Goal: Task Accomplishment & Management: Use online tool/utility

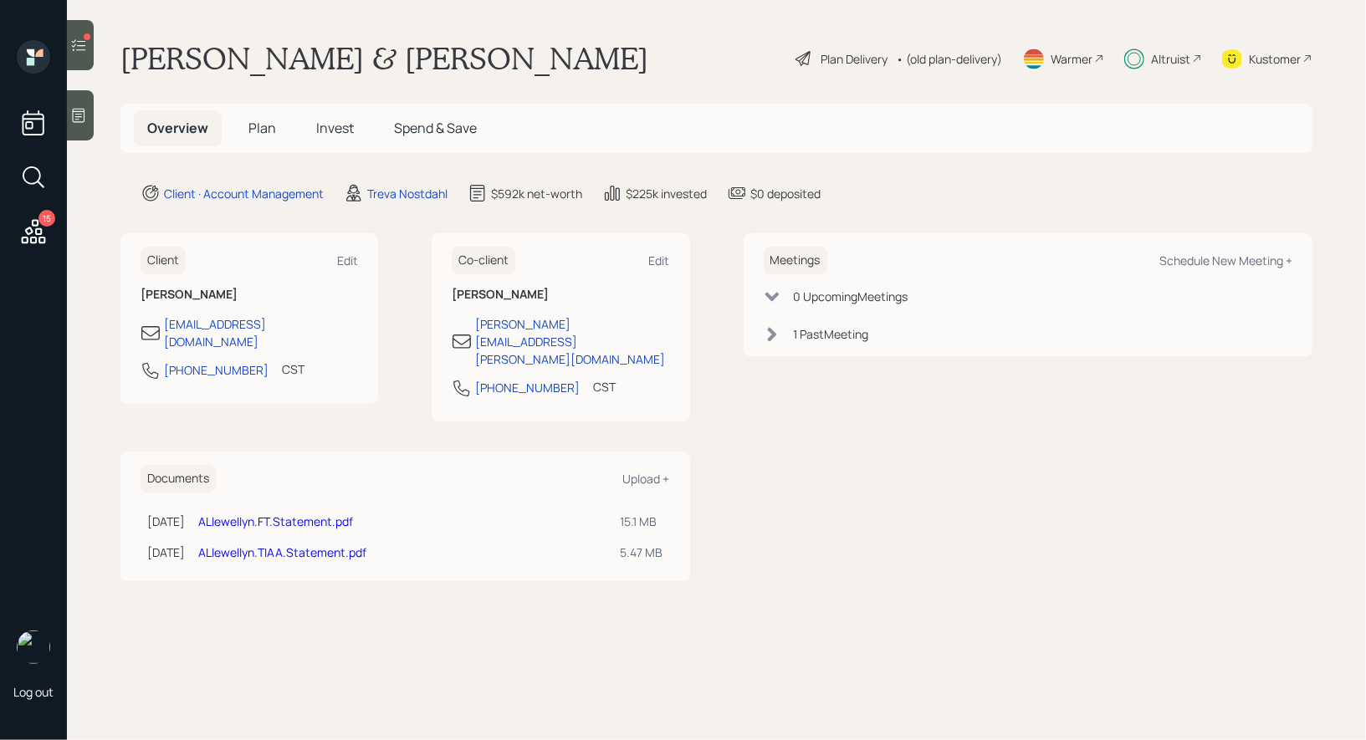
click at [90, 54] on div at bounding box center [80, 45] width 27 height 50
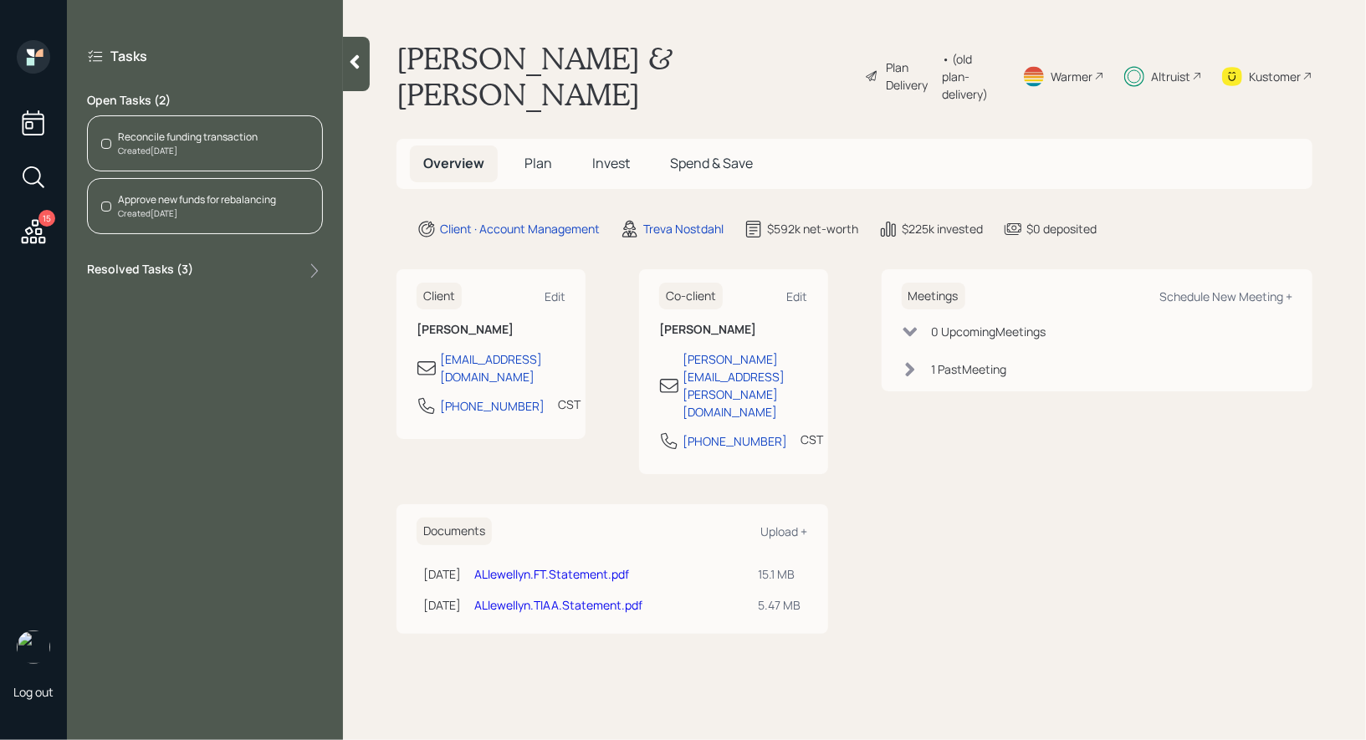
click at [208, 136] on div "Reconcile funding transaction" at bounding box center [188, 137] width 140 height 15
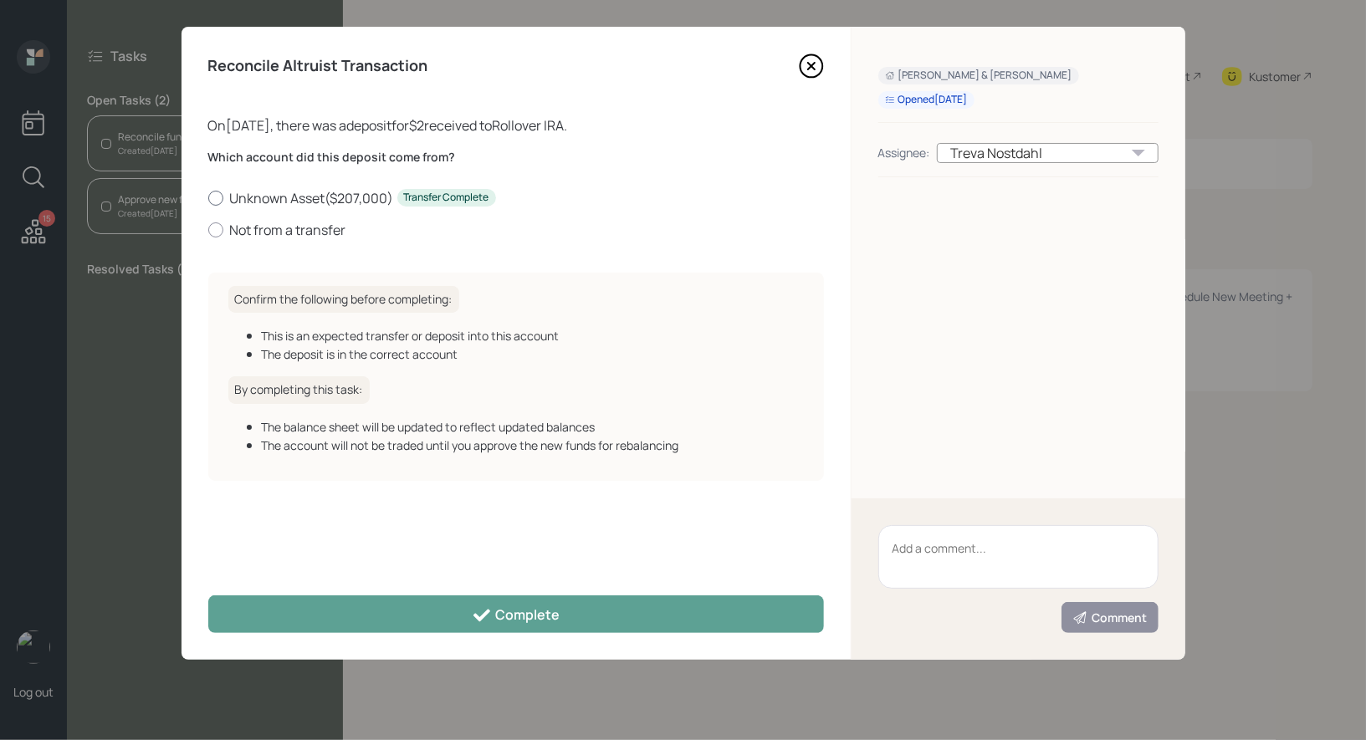
click at [217, 197] on div at bounding box center [215, 198] width 15 height 15
click at [208, 197] on input "Unknown Asset ( $207,000 ) Transfer Complete" at bounding box center [207, 197] width 1 height 1
radio input "true"
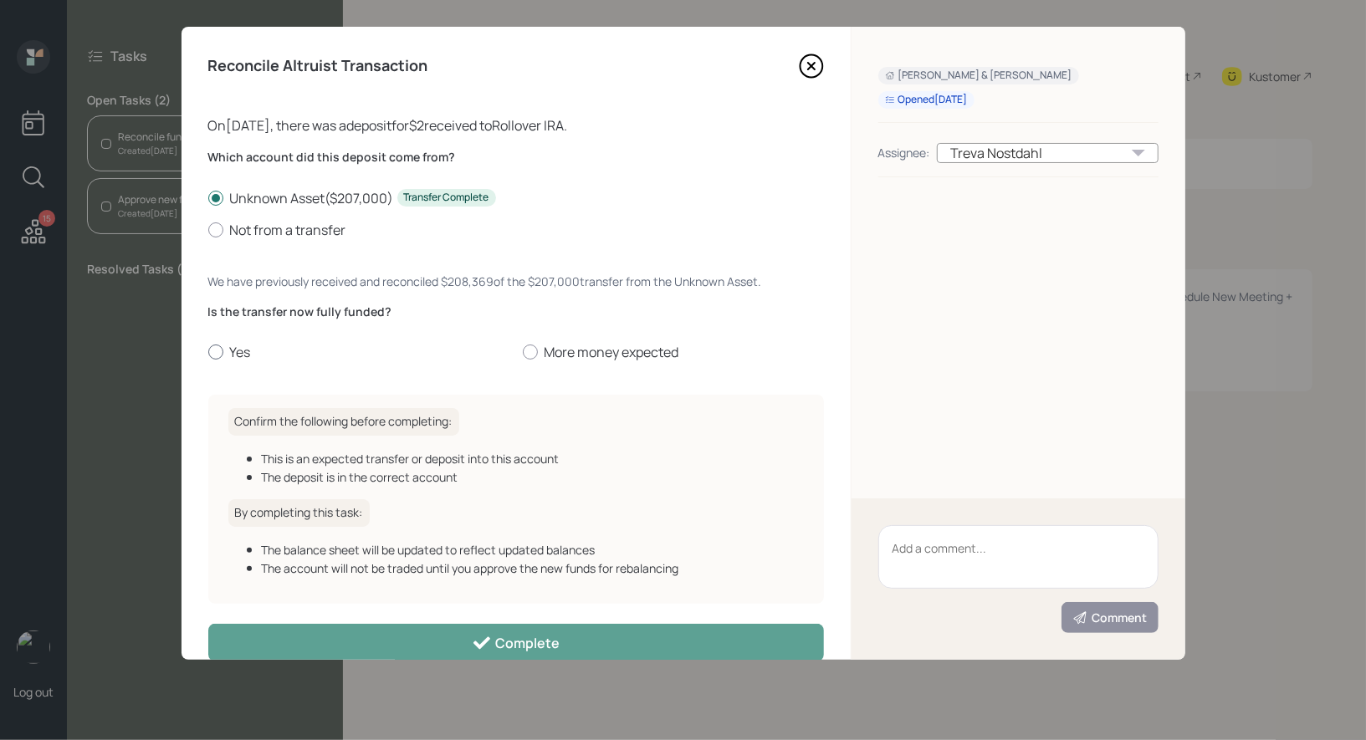
click at [210, 351] on div at bounding box center [215, 352] width 15 height 15
click at [208, 352] on input "Yes" at bounding box center [207, 352] width 1 height 1
radio input "true"
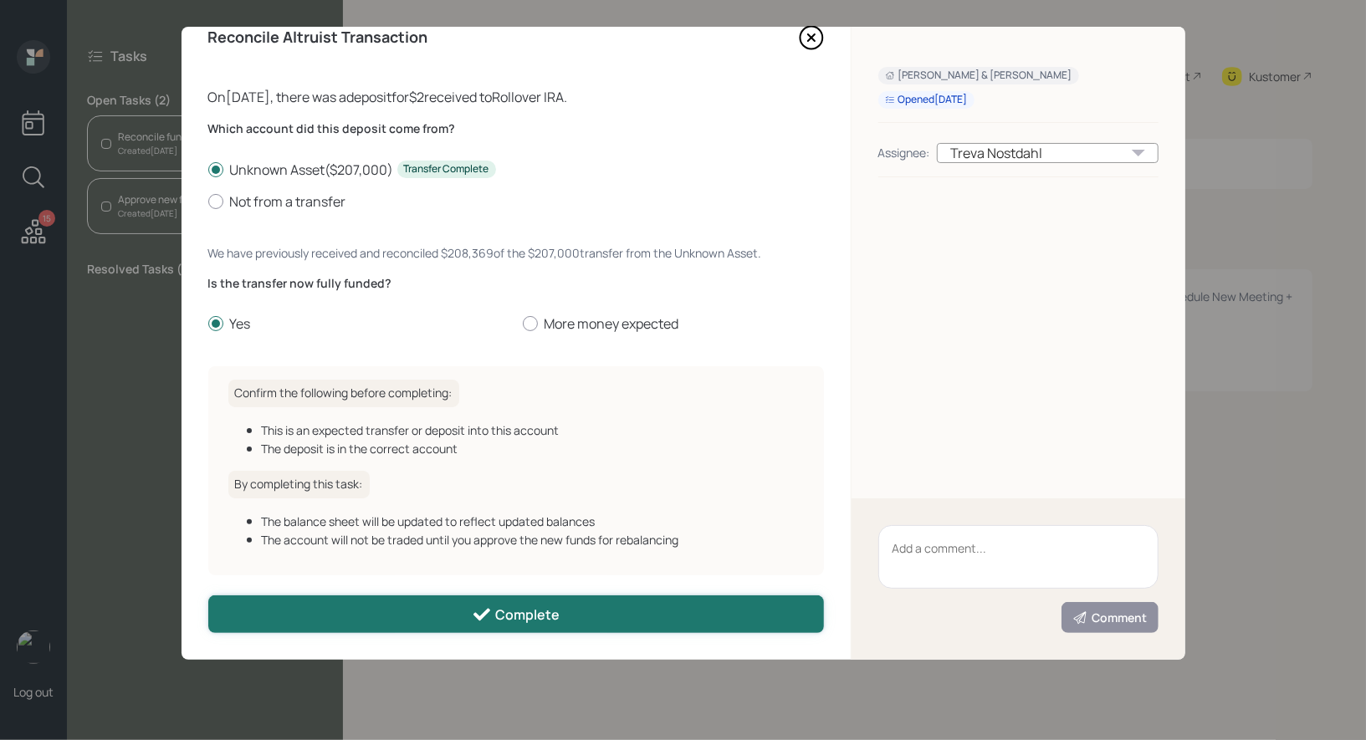
click at [381, 617] on button "Complete" at bounding box center [516, 615] width 616 height 38
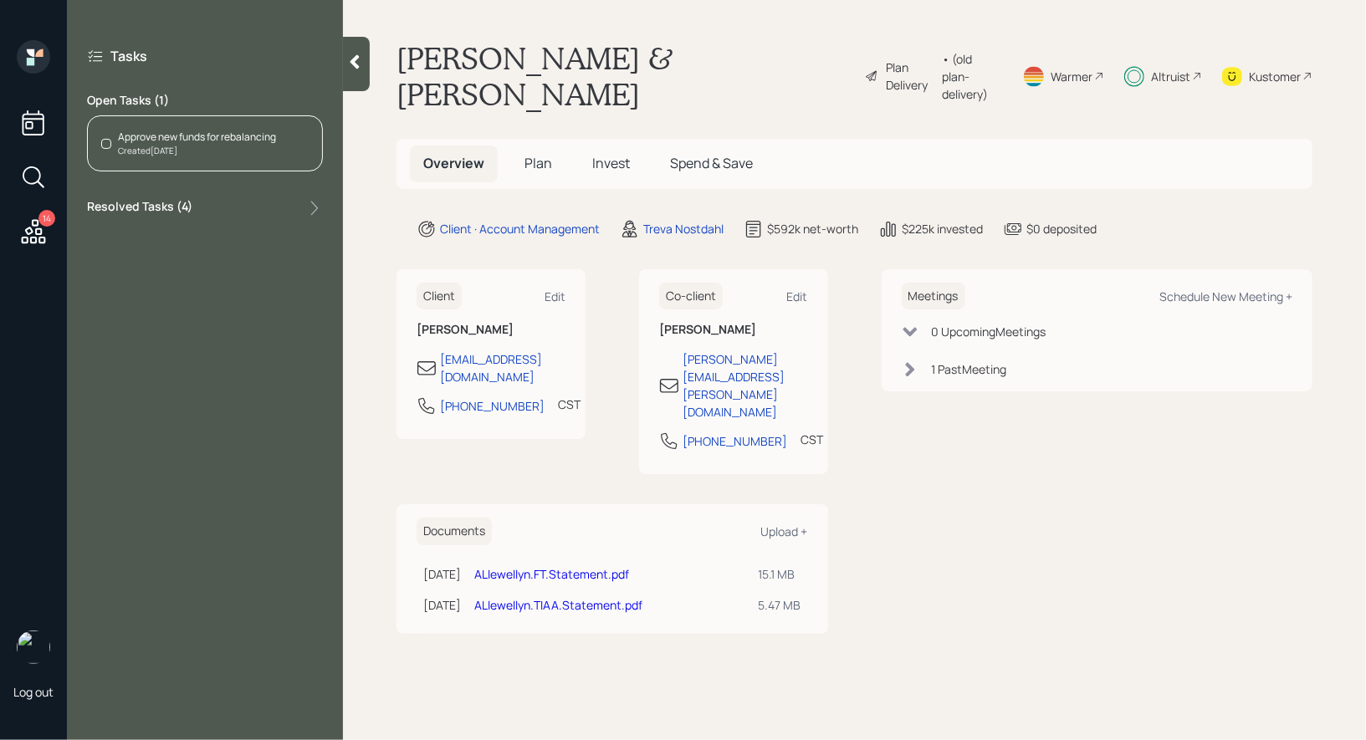
click at [247, 134] on div "Approve new funds for rebalancing" at bounding box center [197, 137] width 158 height 15
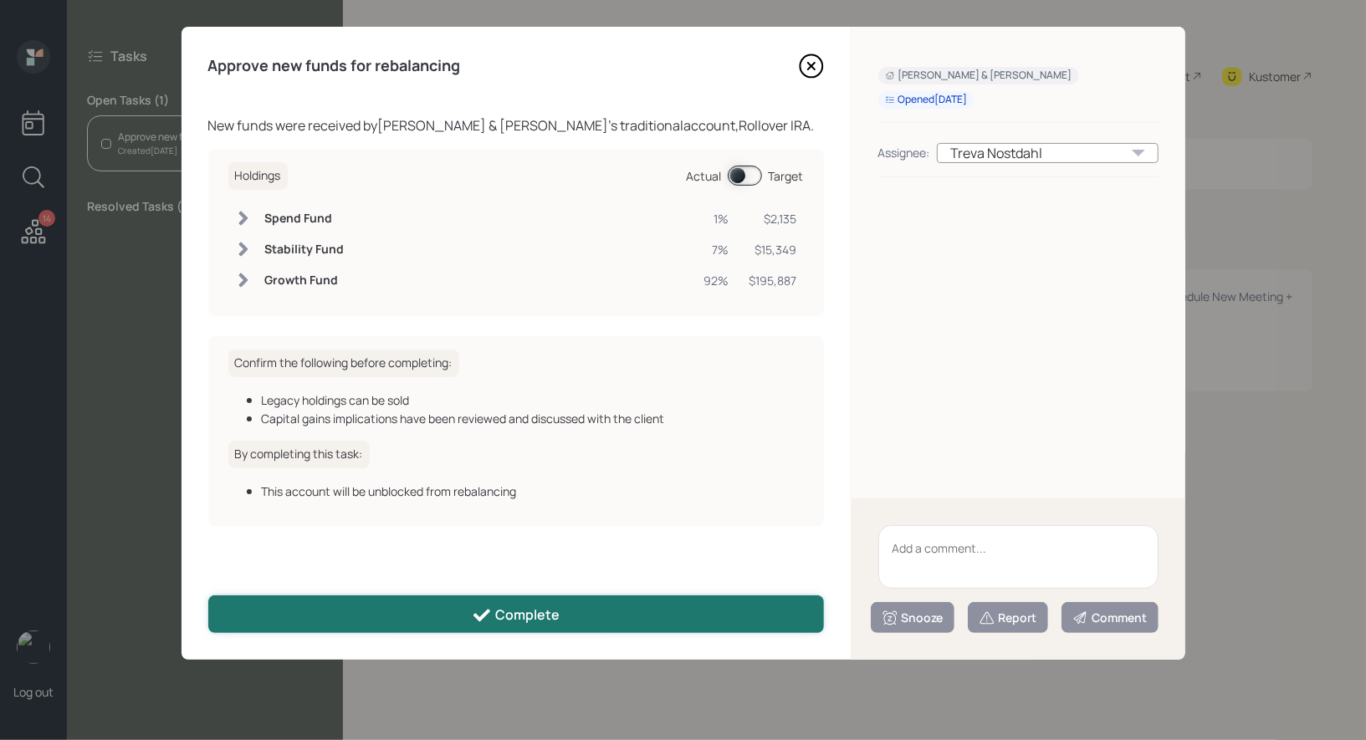
click at [428, 618] on button "Complete" at bounding box center [516, 615] width 616 height 38
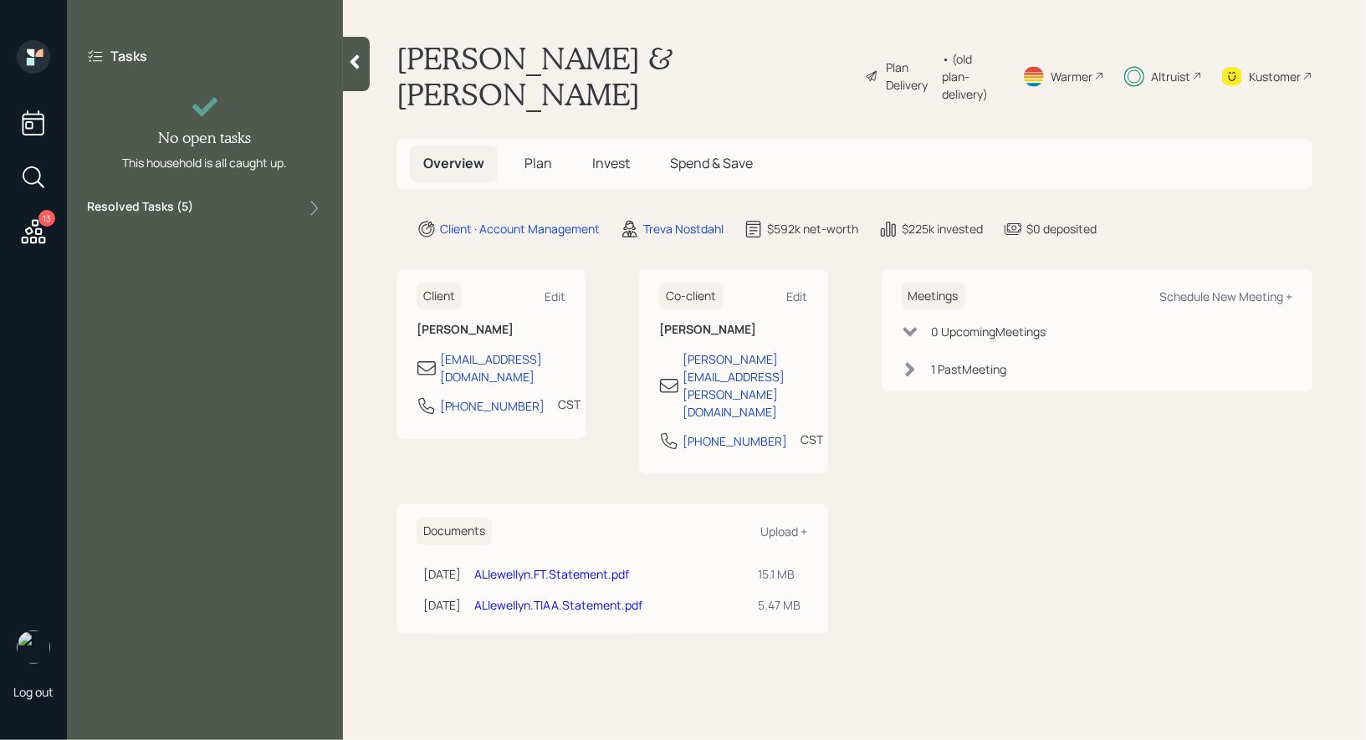
click at [356, 60] on icon at bounding box center [354, 62] width 17 height 17
